Goal: Information Seeking & Learning: Learn about a topic

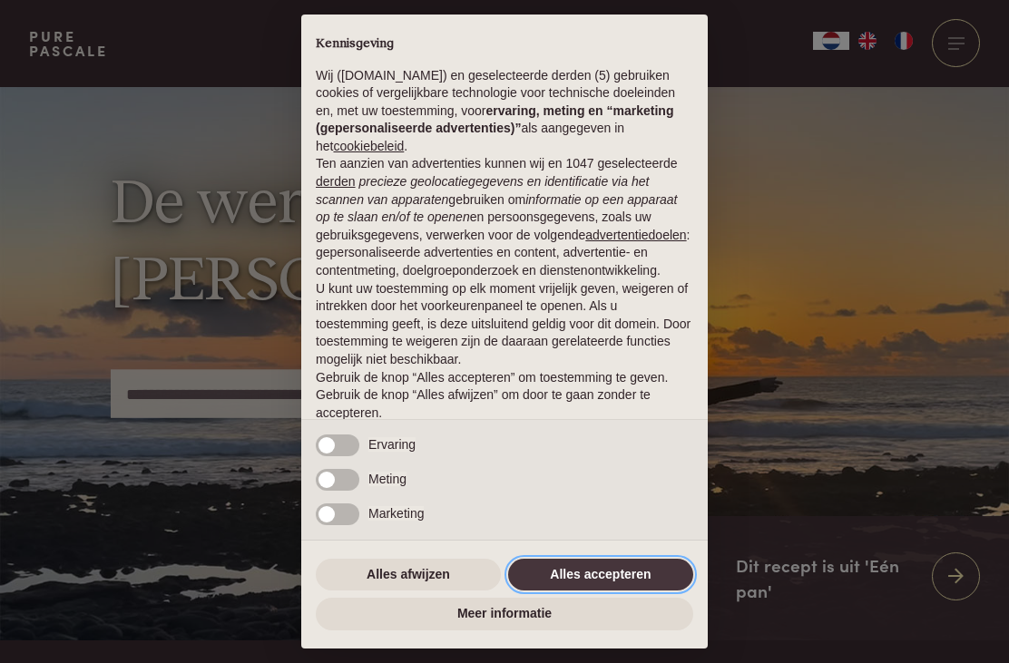
click at [631, 576] on button "Alles accepteren" at bounding box center [600, 575] width 185 height 33
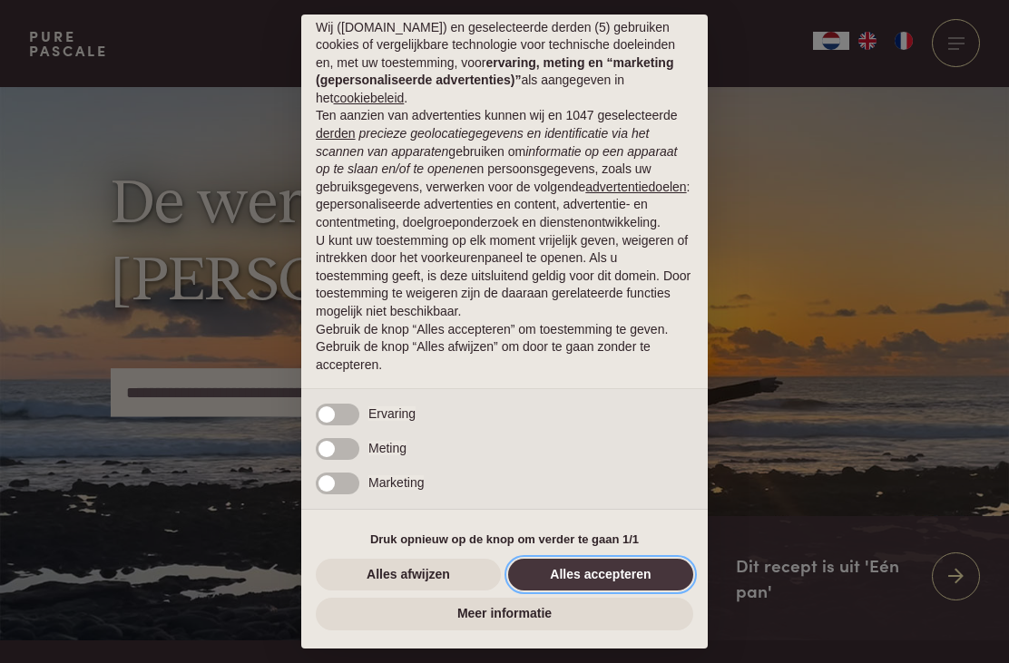
click at [609, 568] on button "Alles accepteren" at bounding box center [600, 575] width 185 height 33
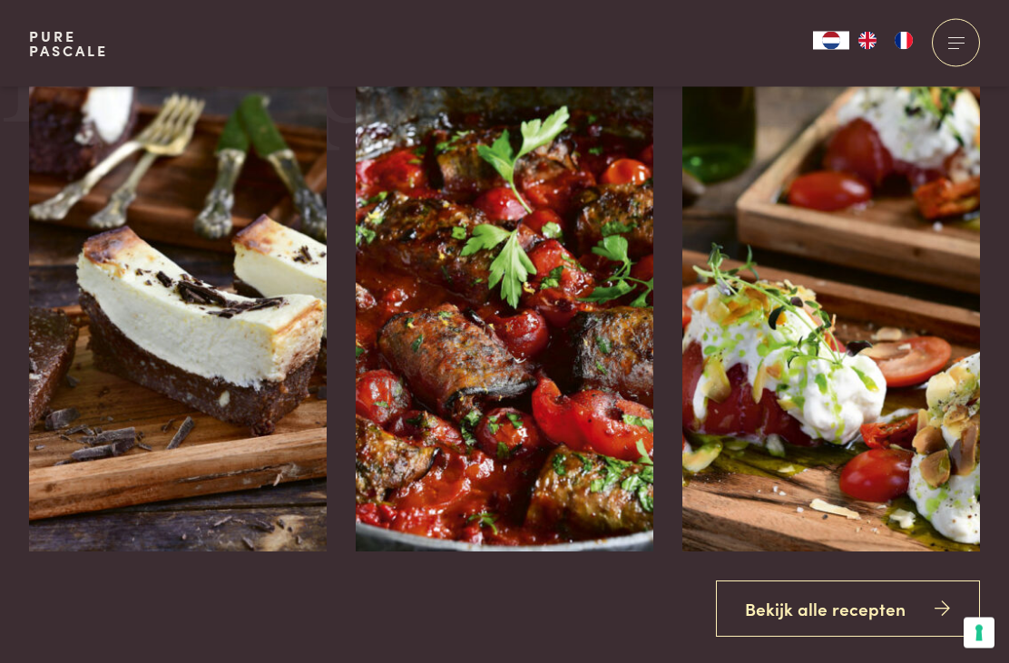
scroll to position [1987, 0]
click at [816, 638] on link "Bekijk alle recepten" at bounding box center [848, 609] width 265 height 57
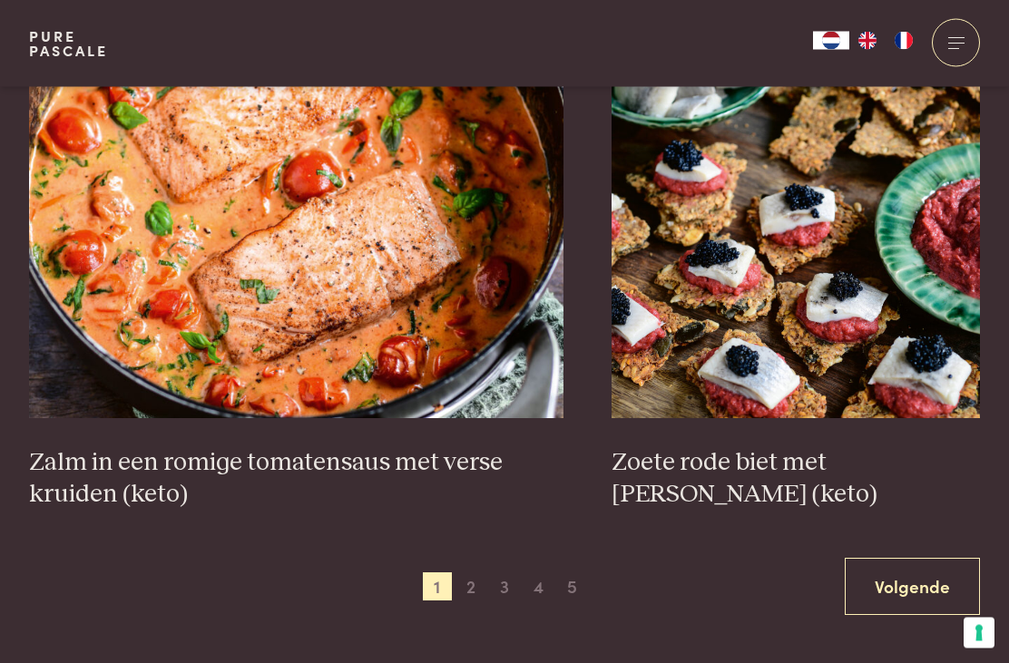
scroll to position [3231, 0]
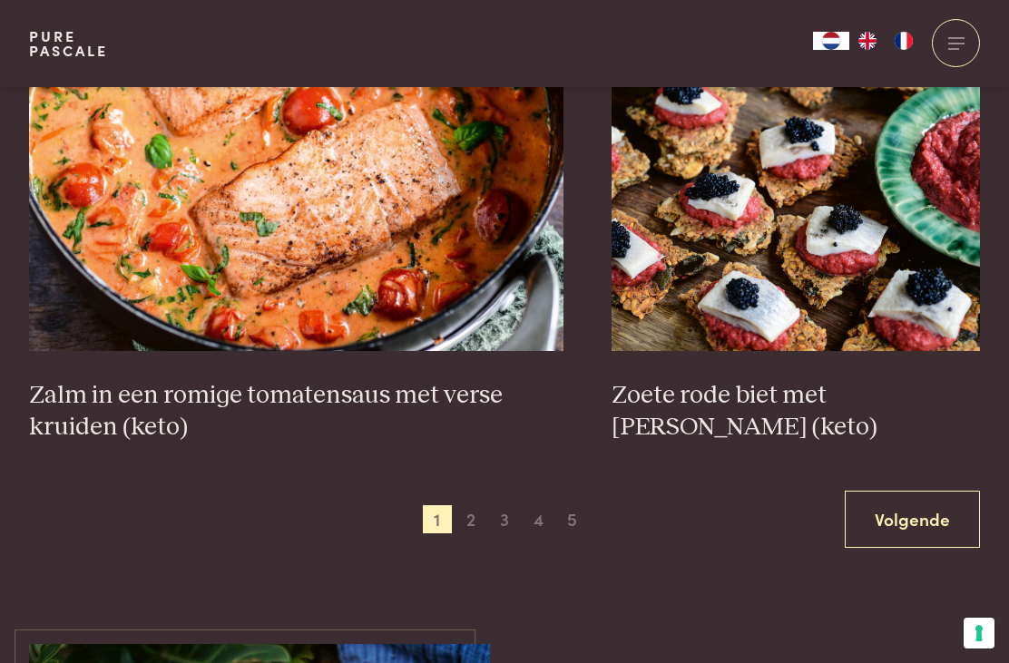
click at [404, 234] on img at bounding box center [296, 169] width 534 height 363
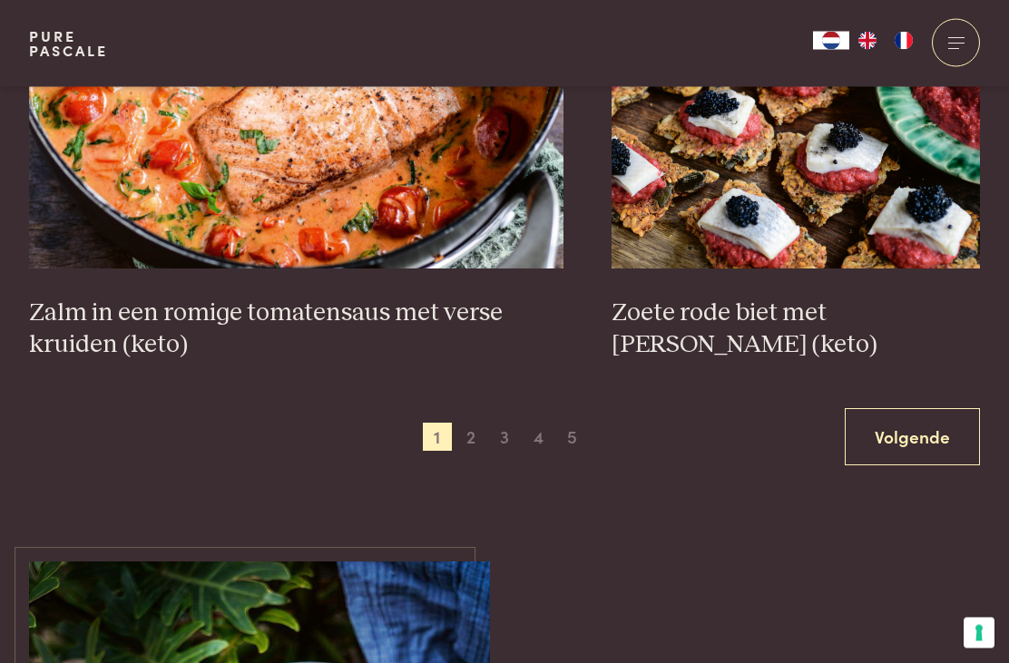
click at [908, 423] on link "Volgende" at bounding box center [912, 437] width 135 height 57
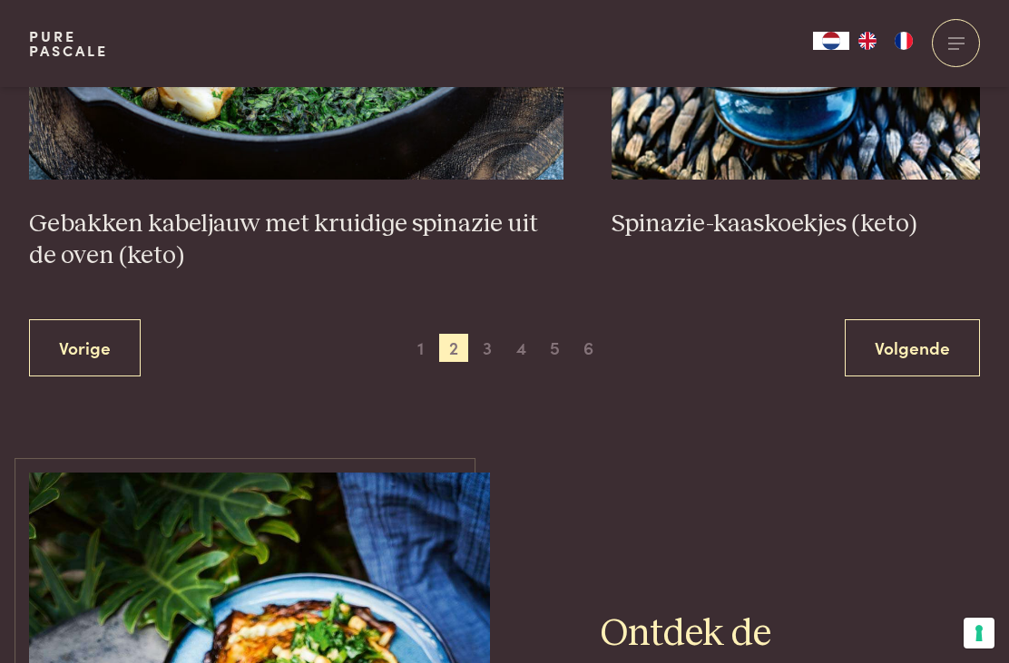
click at [492, 344] on span "3" at bounding box center [487, 348] width 29 height 29
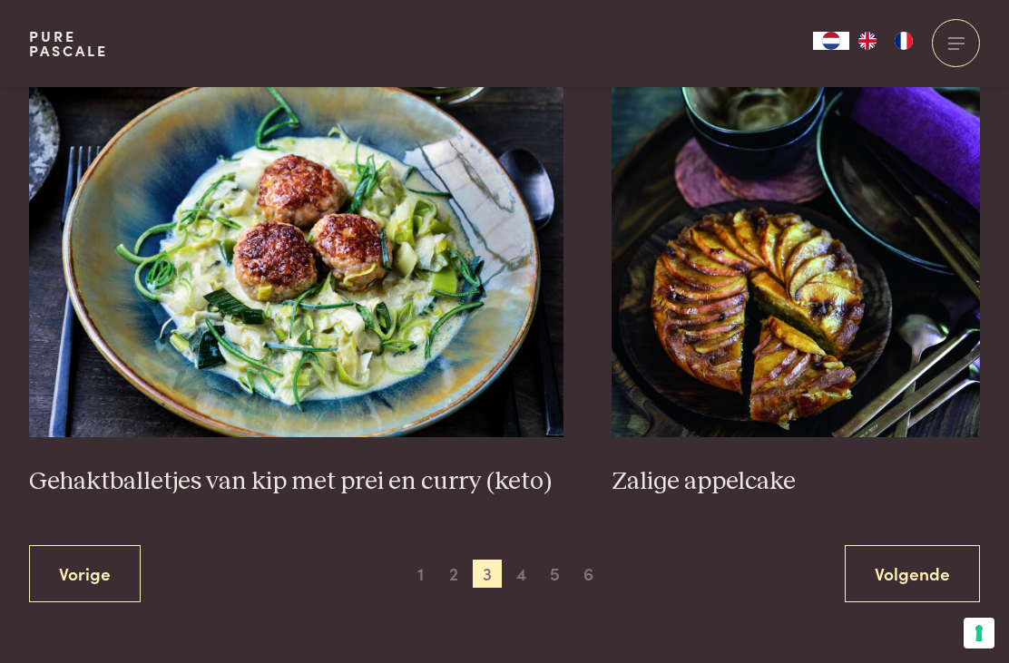
scroll to position [3261, 0]
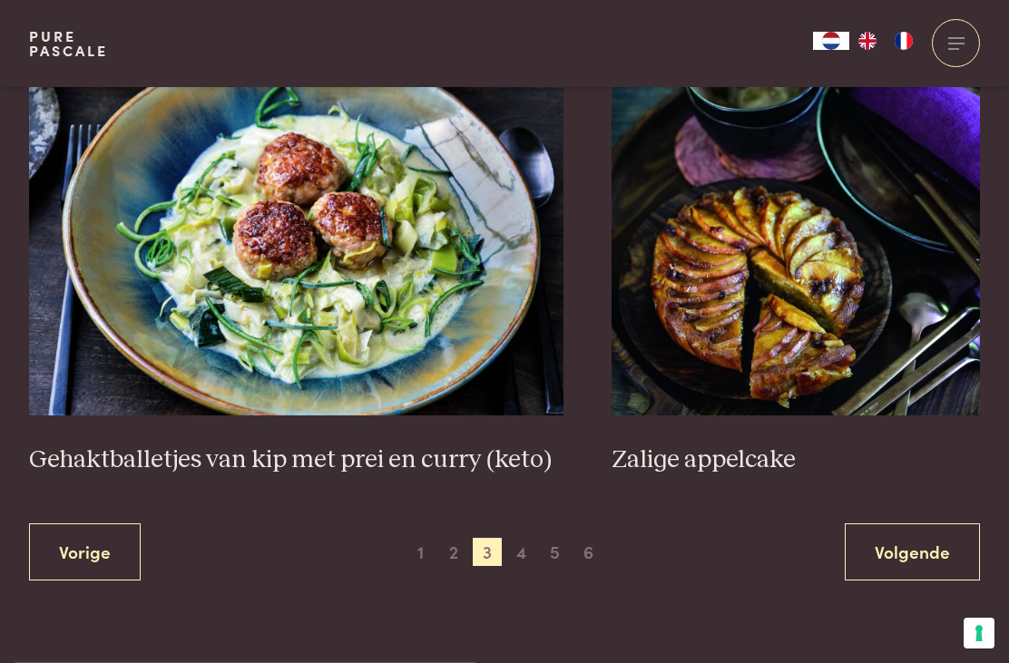
click at [525, 545] on span "4" at bounding box center [521, 552] width 29 height 29
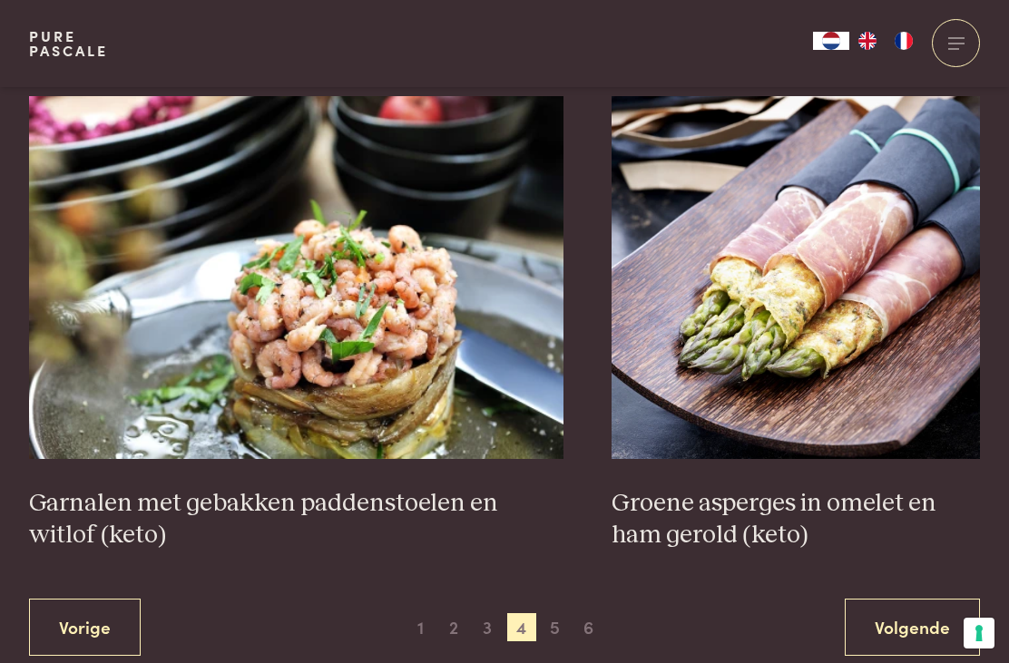
scroll to position [3125, 0]
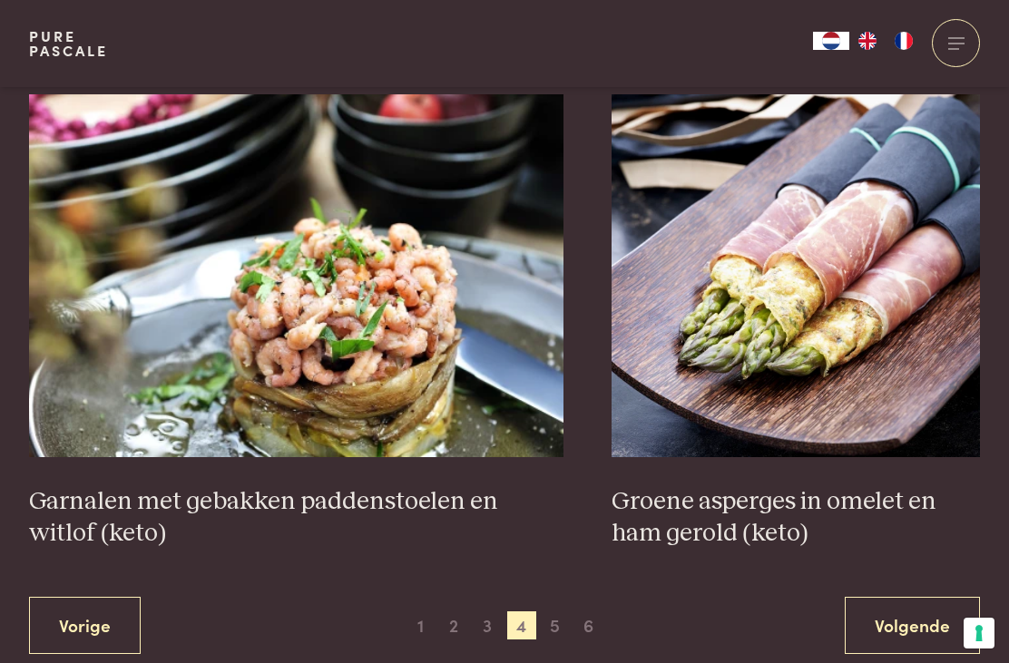
click at [562, 611] on span "5" at bounding box center [555, 625] width 29 height 29
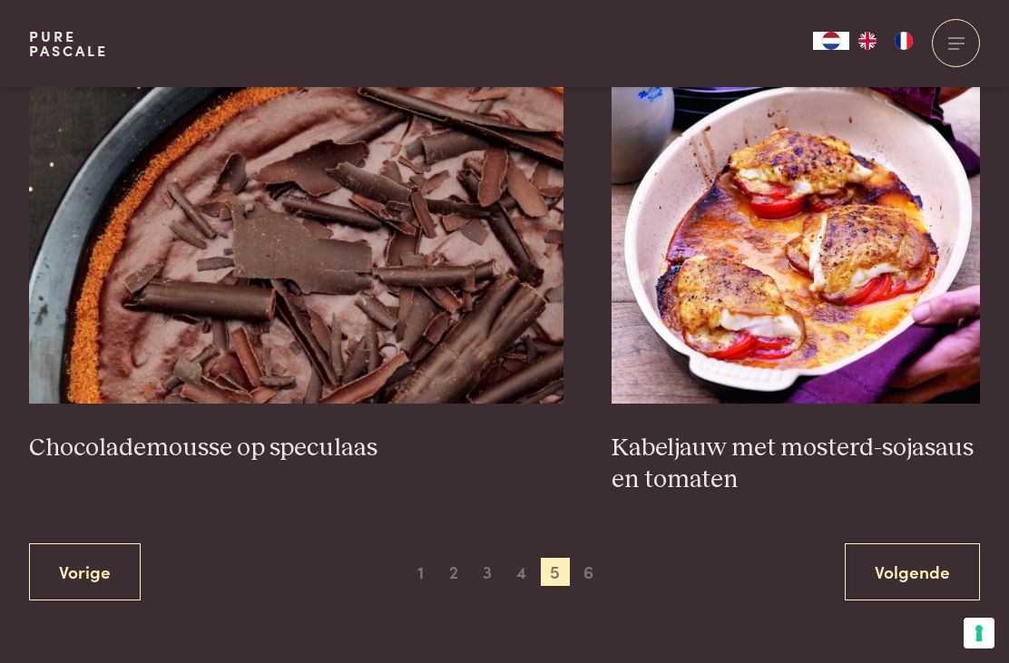
click at [591, 562] on span "6" at bounding box center [588, 572] width 29 height 29
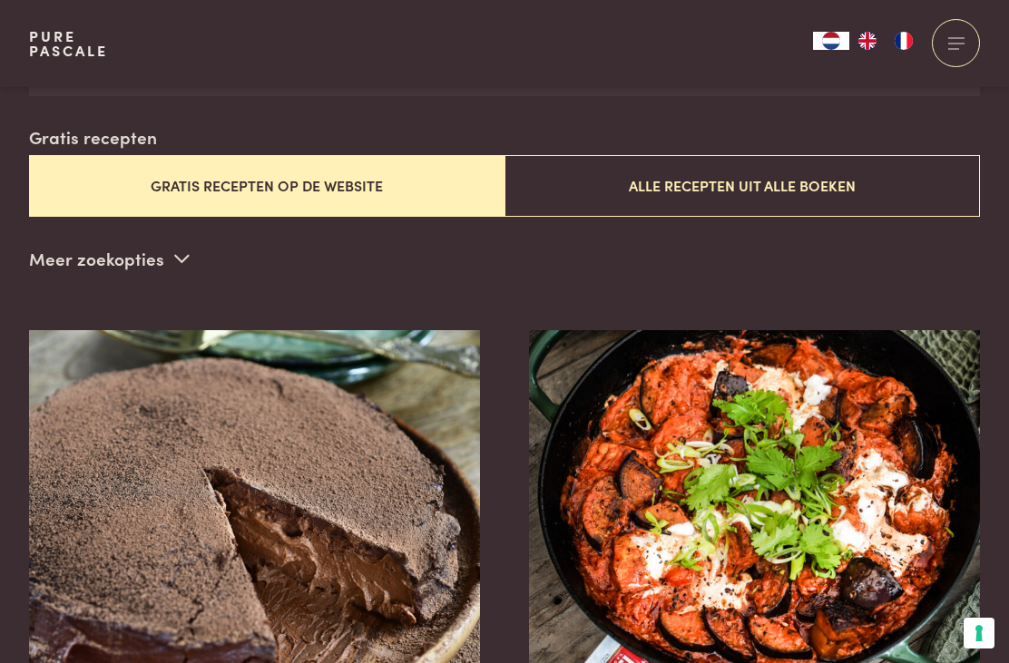
scroll to position [438, 0]
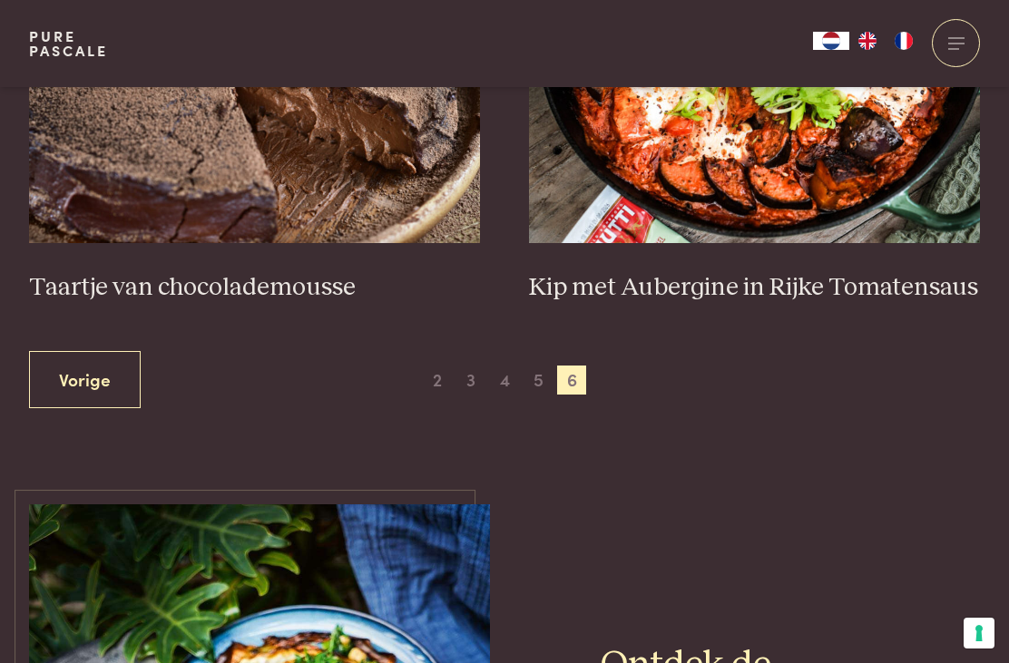
click at [535, 376] on span "5" at bounding box center [537, 380] width 29 height 29
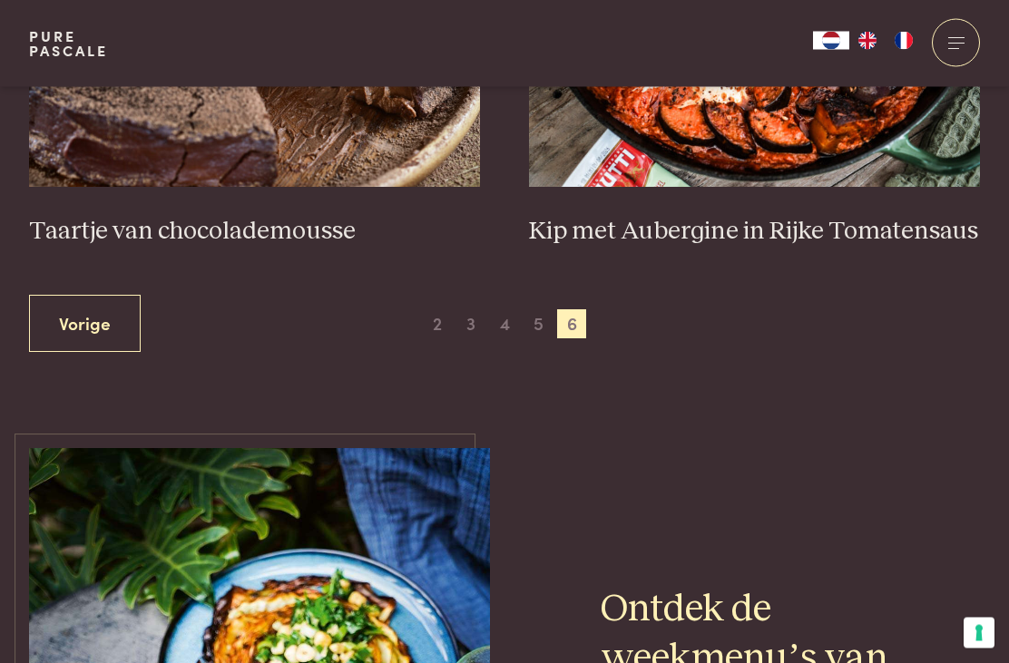
scroll to position [937, 0]
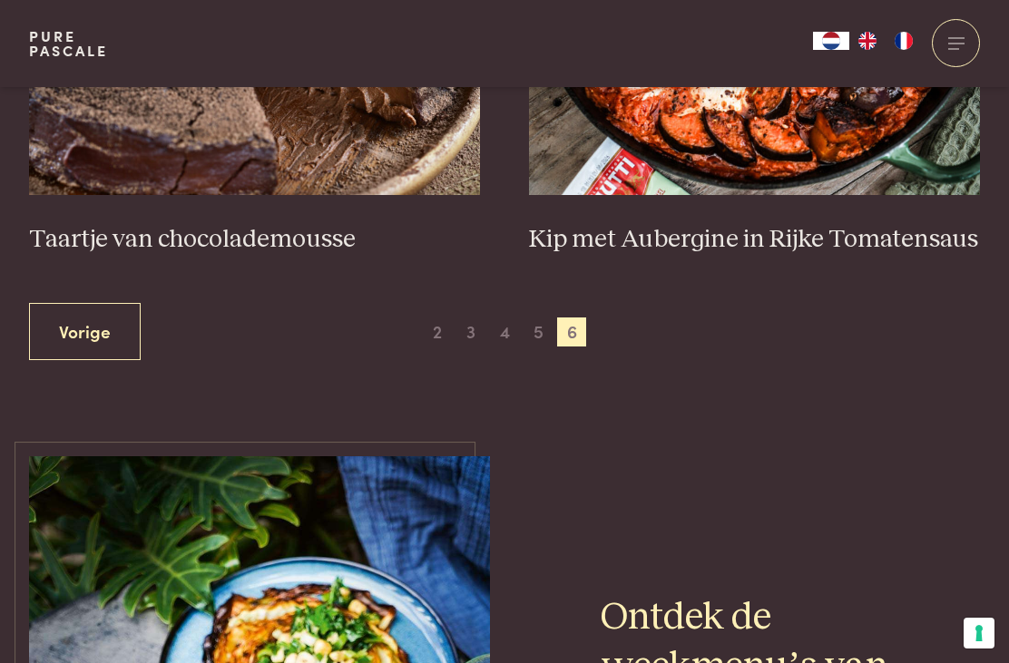
click at [512, 330] on span "4" at bounding box center [504, 331] width 29 height 29
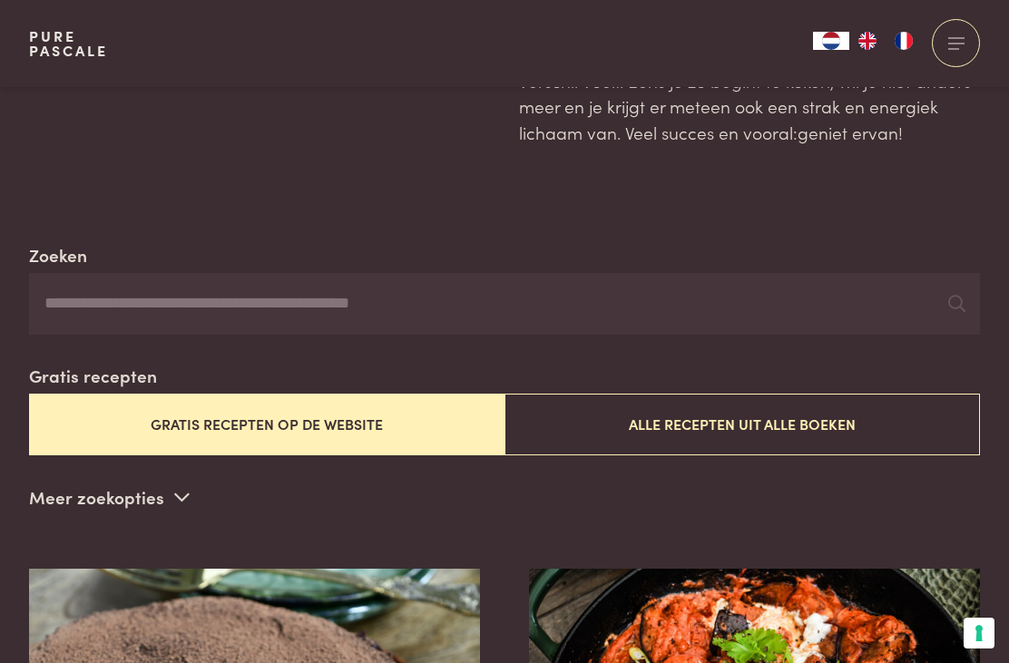
scroll to position [204, 0]
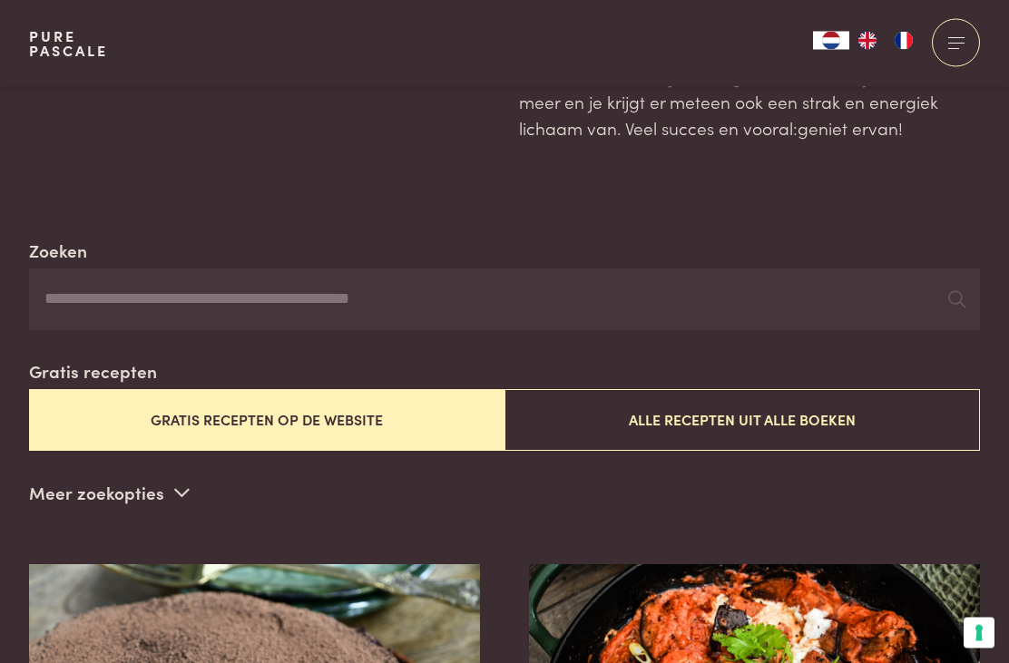
click at [326, 424] on button "Gratis recepten op de website" at bounding box center [266, 420] width 475 height 61
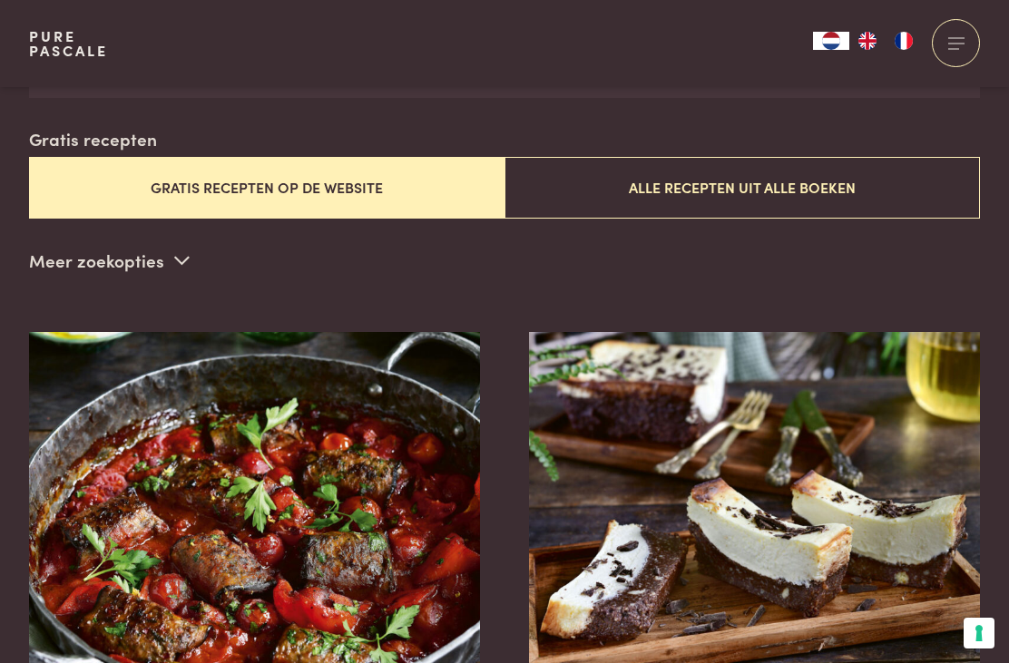
scroll to position [438, 0]
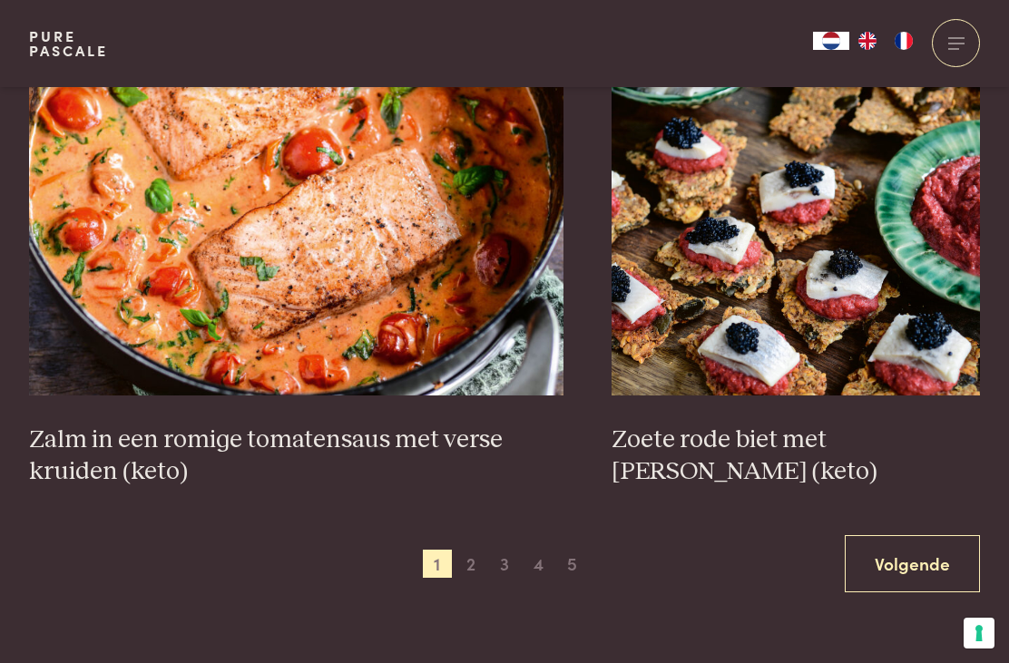
click at [475, 560] on span "2" at bounding box center [470, 564] width 29 height 29
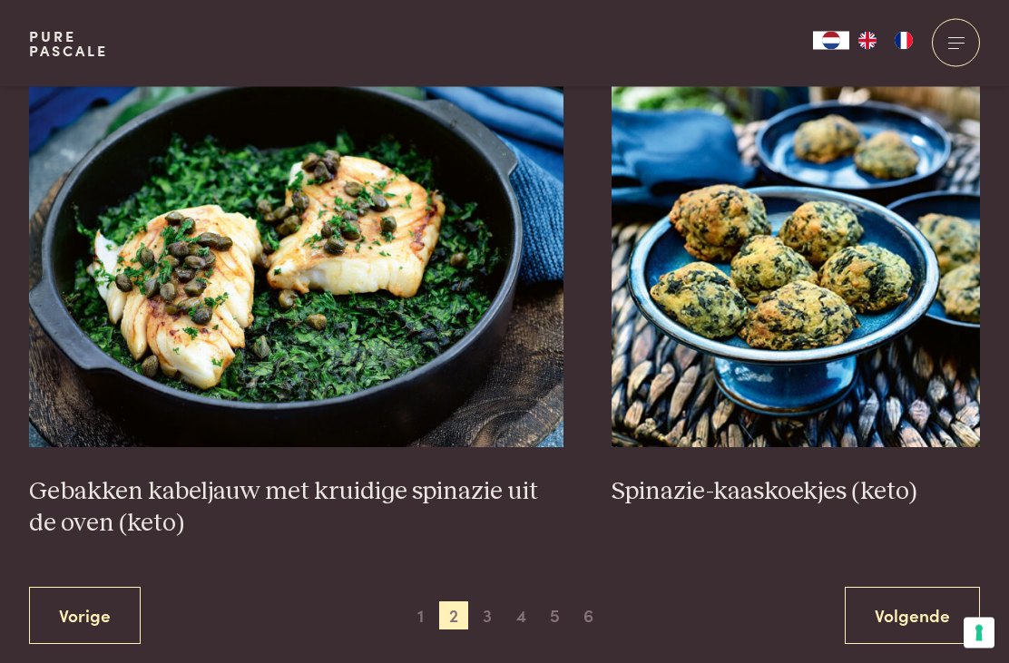
scroll to position [3145, 0]
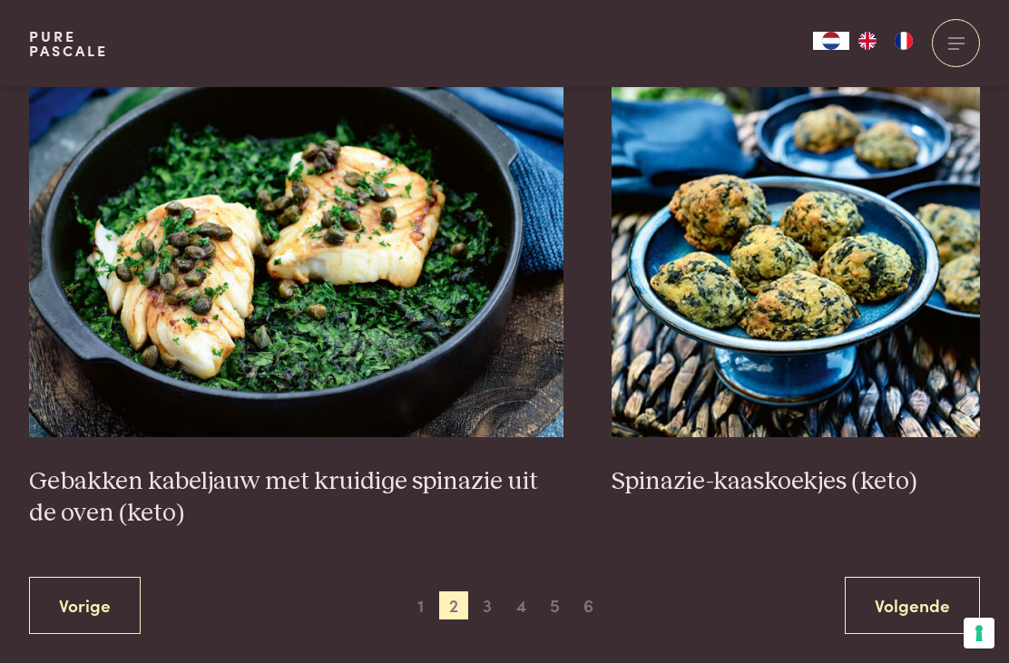
click at [488, 591] on span "3" at bounding box center [487, 605] width 29 height 29
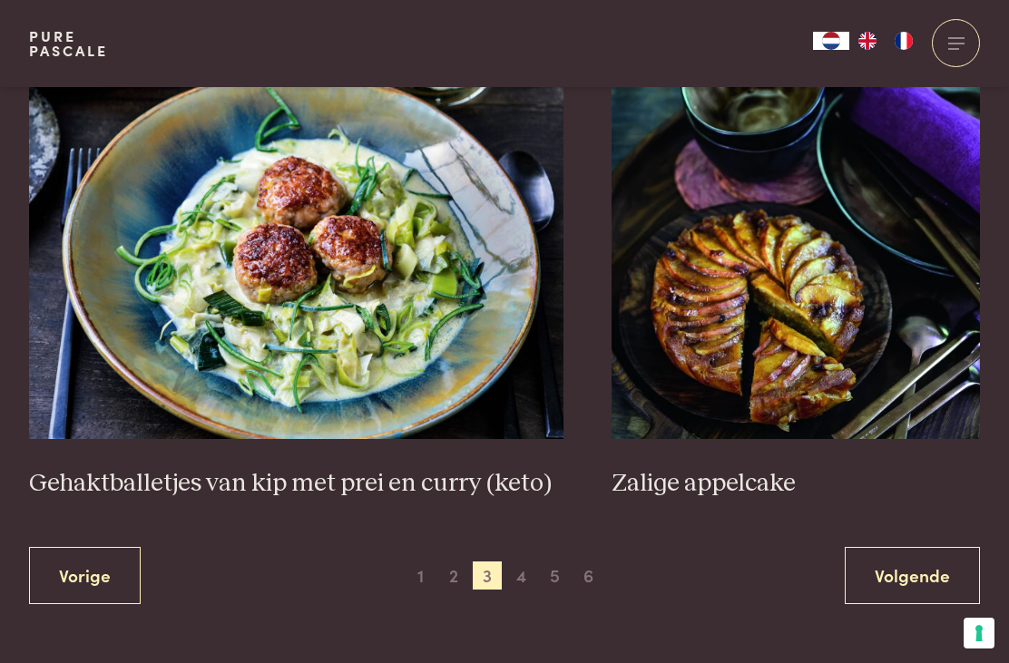
click at [521, 571] on span "4" at bounding box center [521, 576] width 29 height 29
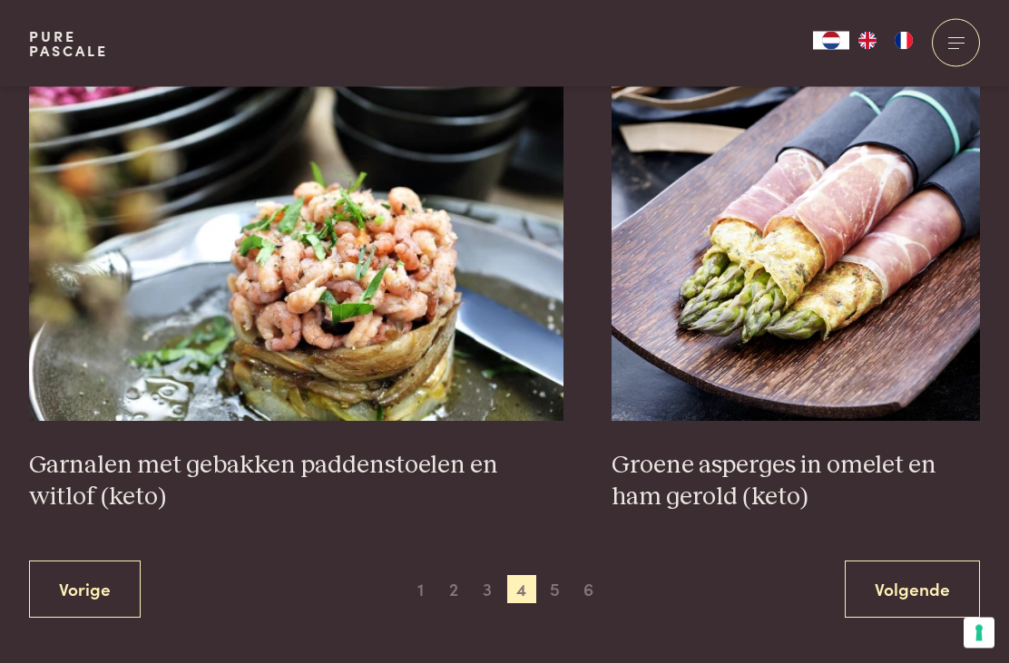
scroll to position [3173, 0]
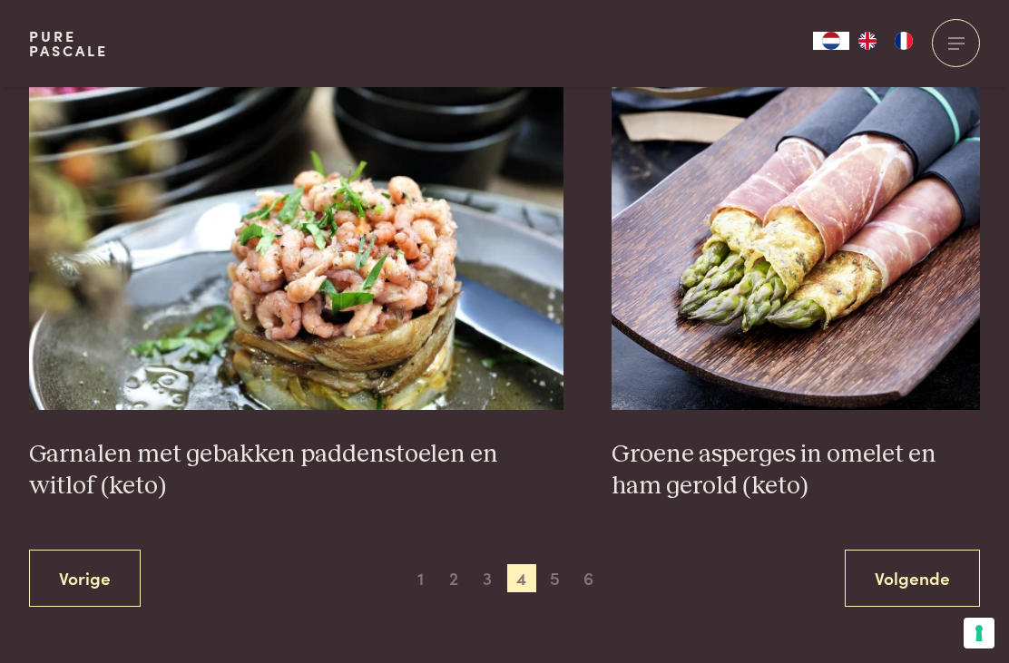
click at [555, 564] on span "5" at bounding box center [555, 578] width 29 height 29
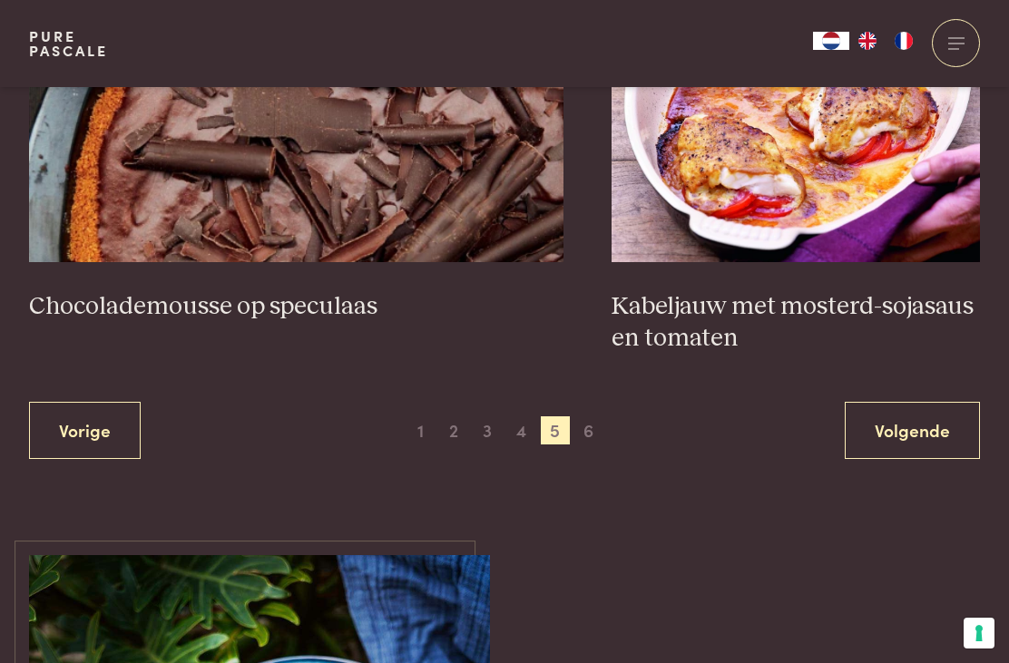
scroll to position [3363, 0]
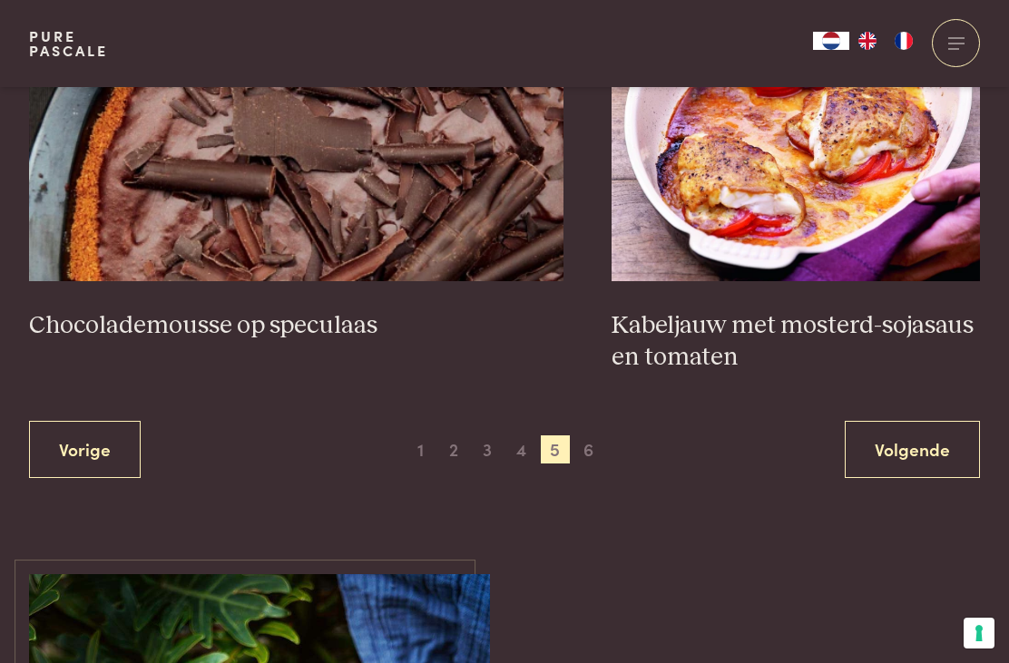
click at [591, 443] on span "6" at bounding box center [588, 449] width 29 height 29
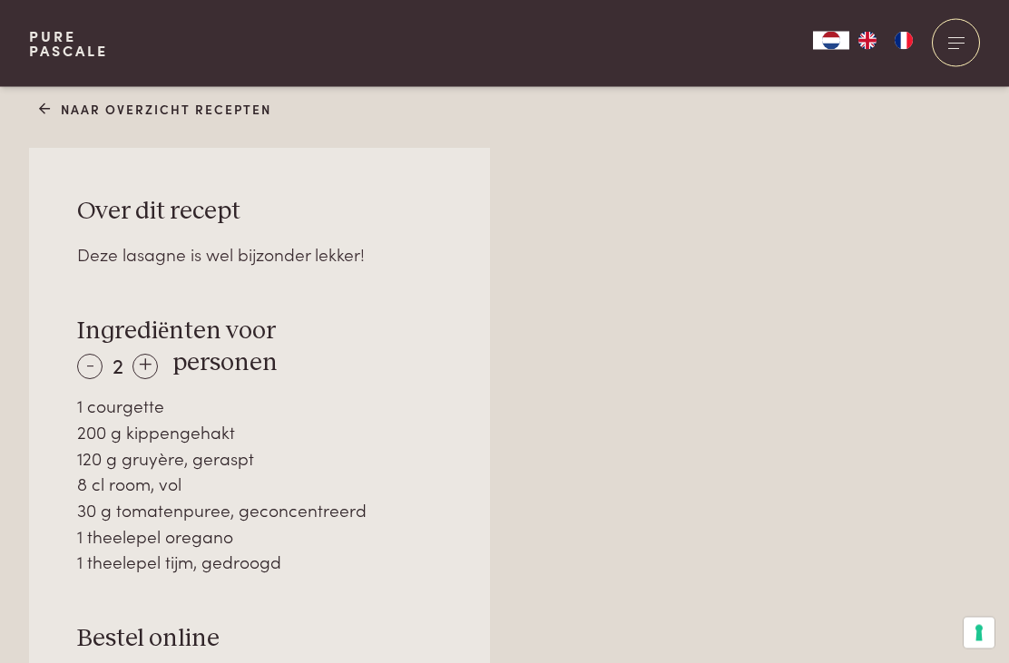
scroll to position [1119, 0]
click at [150, 362] on div "+" at bounding box center [144, 366] width 25 height 25
click at [156, 364] on div "+" at bounding box center [144, 366] width 25 height 25
click at [156, 362] on div "+" at bounding box center [145, 366] width 25 height 25
click at [151, 366] on div "+" at bounding box center [145, 366] width 25 height 25
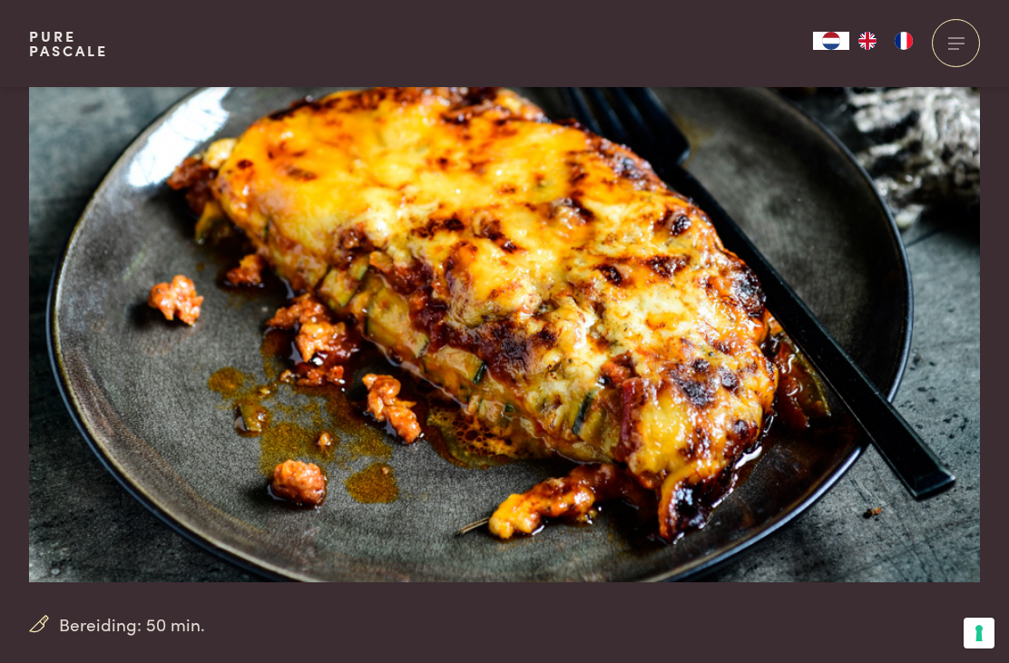
scroll to position [0, 0]
